Goal: Task Accomplishment & Management: Manage account settings

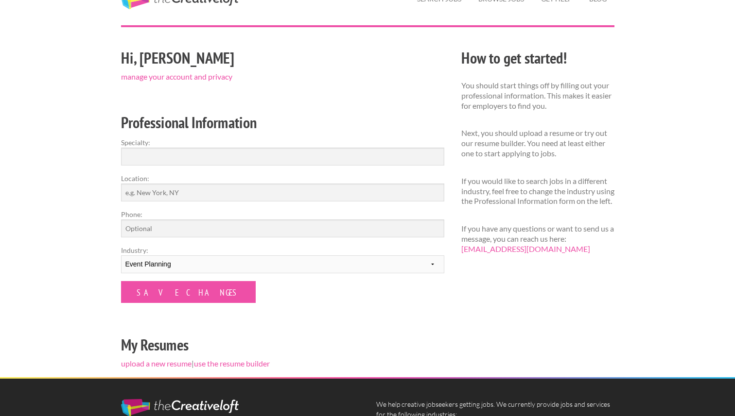
scroll to position [50, 0]
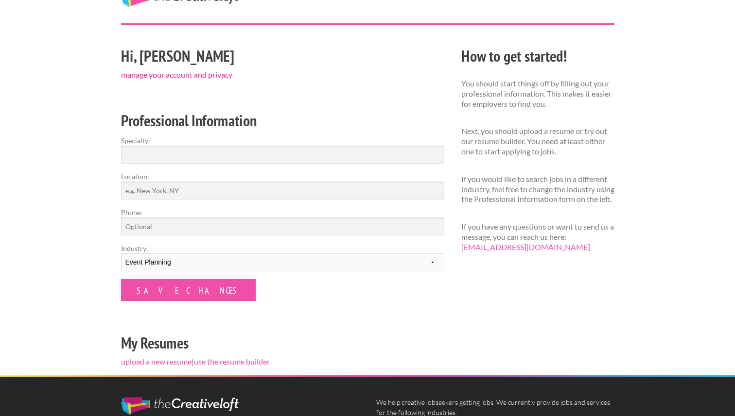
click at [188, 75] on link "manage your account and privacy" at bounding box center [176, 74] width 111 height 9
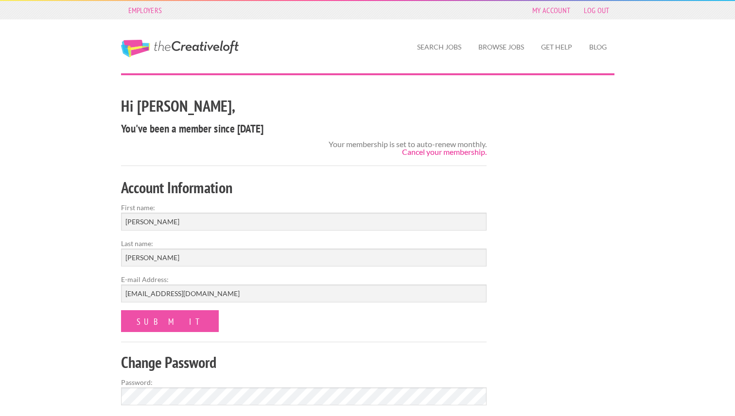
click at [434, 150] on link "Cancel your membership." at bounding box center [444, 151] width 85 height 9
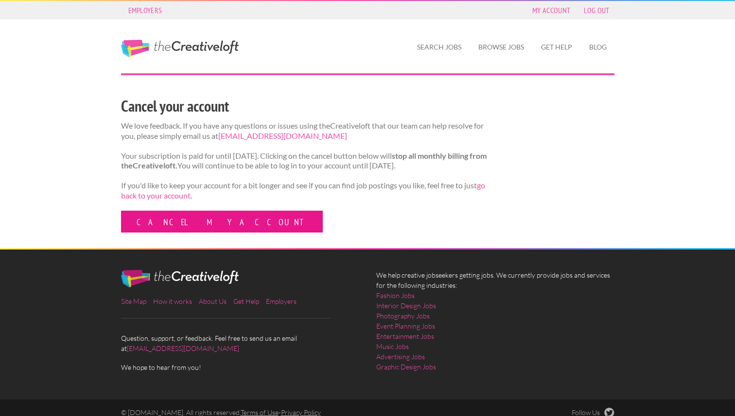
click at [199, 230] on link "Cancel my account" at bounding box center [222, 222] width 202 height 22
